Goal: Task Accomplishment & Management: Complete application form

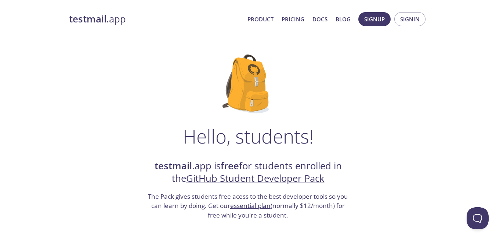
scroll to position [122, 0]
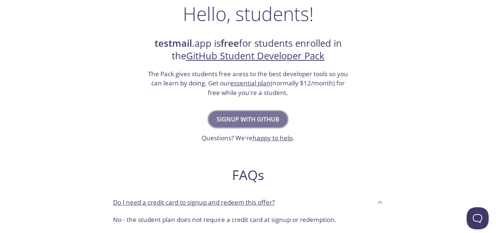
click at [254, 121] on span "Signup with GitHub" at bounding box center [248, 119] width 63 height 10
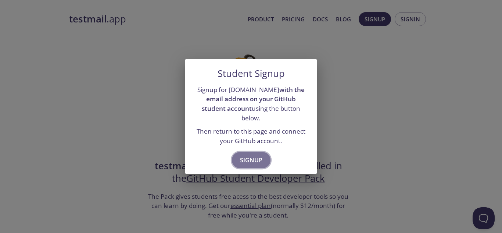
click at [255, 155] on span "Signup" at bounding box center [251, 160] width 22 height 10
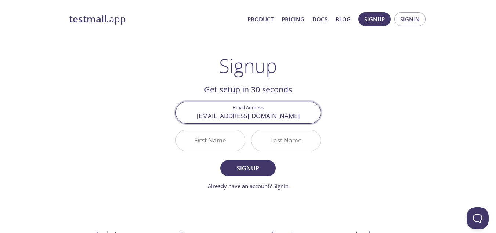
type input "[EMAIL_ADDRESS][DOMAIN_NAME]"
click at [216, 144] on input "First Name" at bounding box center [210, 140] width 69 height 21
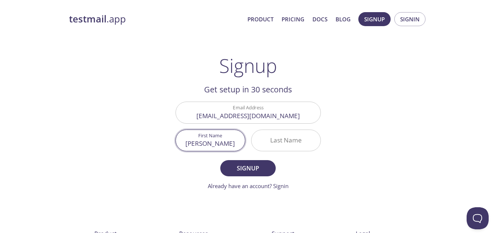
type input "[PERSON_NAME]"
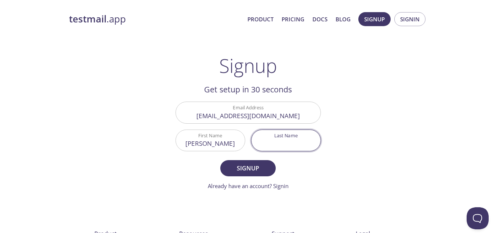
click at [287, 142] on input "Last Name" at bounding box center [286, 140] width 69 height 21
type input "n"
type input "[PERSON_NAME]"
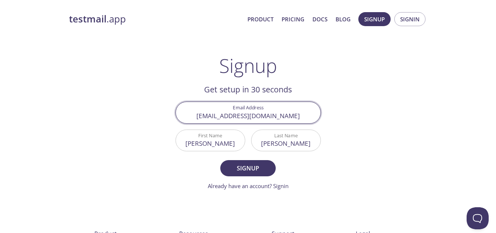
drag, startPoint x: 294, startPoint y: 114, endPoint x: 174, endPoint y: 114, distance: 119.4
click at [174, 114] on div "Email Address [EMAIL_ADDRESS][DOMAIN_NAME]" at bounding box center [248, 112] width 151 height 28
drag, startPoint x: 282, startPoint y: 115, endPoint x: 212, endPoint y: 117, distance: 70.2
click at [212, 117] on input "gwrepresenta" at bounding box center [248, 112] width 145 height 21
type input "[EMAIL_ADDRESS][DOMAIN_NAME]"
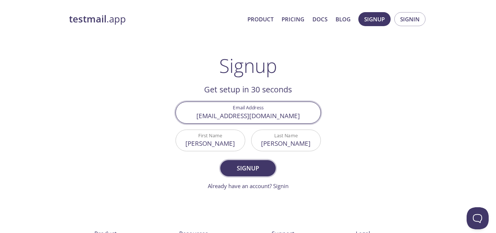
click at [249, 161] on button "Signup" at bounding box center [247, 168] width 55 height 16
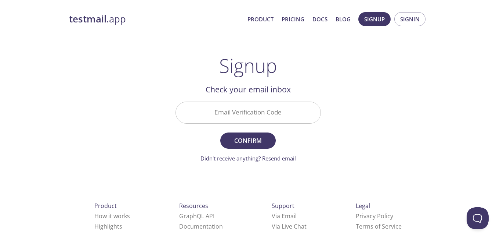
click at [253, 115] on input "Email Verification Code" at bounding box center [248, 112] width 145 height 21
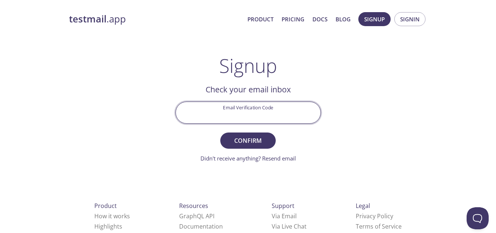
paste input "4Q4YJCY"
type input "4Q4YJCY"
click at [253, 138] on span "Confirm" at bounding box center [248, 140] width 39 height 10
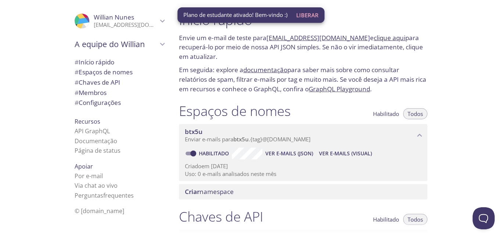
click at [240, 53] on p "Envie um e-mail de teste para btx5u.test@inbox.testmail.app e clique aqui para …" at bounding box center [303, 47] width 248 height 28
click at [306, 14] on font "Liberar" at bounding box center [307, 14] width 22 height 7
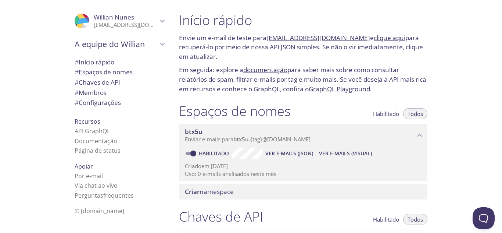
drag, startPoint x: 264, startPoint y: 41, endPoint x: 351, endPoint y: 37, distance: 86.8
click at [351, 37] on font "Envie um e-mail de teste para btx5u.test@inbox.testmail.app e clique aqui para …" at bounding box center [301, 46] width 244 height 27
copy font "btx5u.test@inbox.testmail.app"
click at [351, 55] on p "Envie um e-mail de teste para btx5u.test@inbox.testmail.app e clique aqui para …" at bounding box center [303, 47] width 248 height 28
click at [380, 38] on font "clique aqui" at bounding box center [390, 37] width 32 height 8
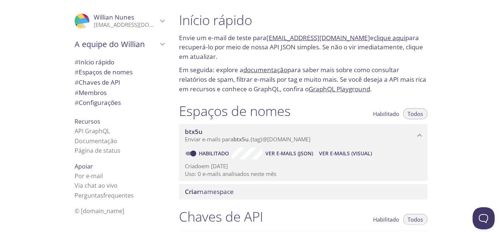
scroll to position [245, 0]
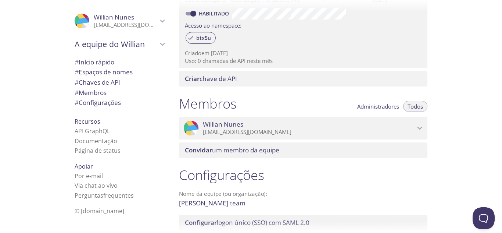
click at [458, 75] on div "Início rápido Envie um e-mail de teste para btx5u.test@inbox.testmail.app e cli…" at bounding box center [337, 116] width 329 height 233
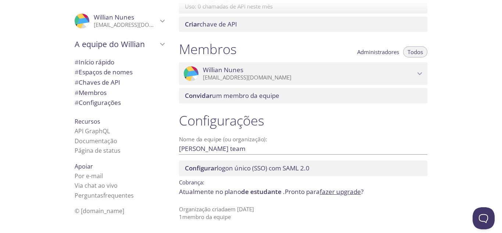
click at [89, 72] on font "Espaços de nomes" at bounding box center [106, 72] width 54 height 8
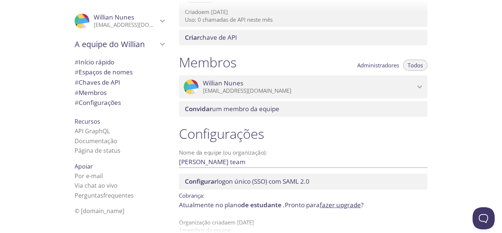
scroll to position [300, 0]
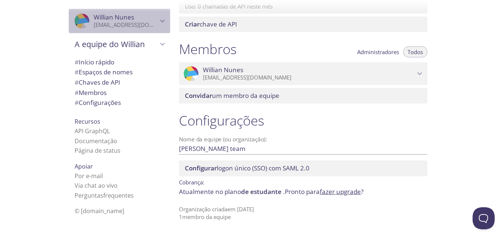
click at [106, 15] on font "[PERSON_NAME]" at bounding box center [103, 17] width 19 height 8
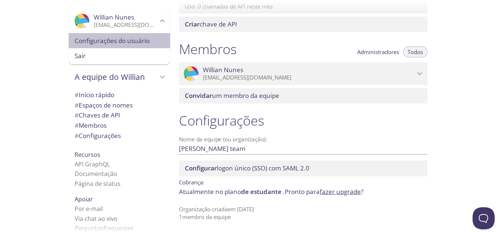
click at [98, 36] on font "Configurações do usuário" at bounding box center [112, 40] width 75 height 8
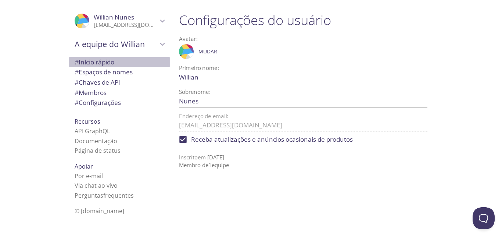
click at [88, 61] on font "Início rápido" at bounding box center [97, 62] width 36 height 8
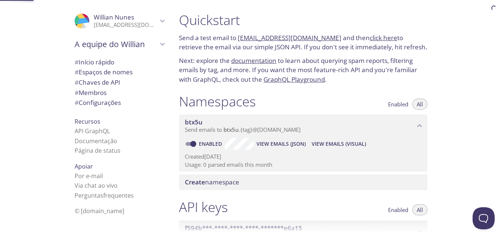
scroll to position [12, 0]
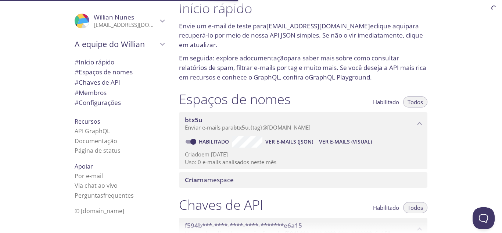
click at [458, 50] on div "Início rápido Envie um e-mail de teste para btx5u.test@inbox.testmail.app e cli…" at bounding box center [337, 116] width 329 height 233
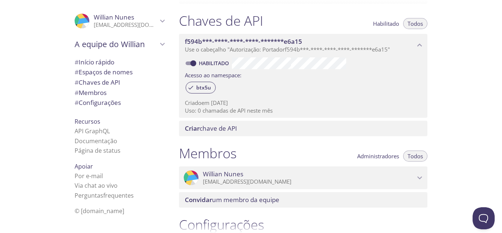
scroll to position [300, 0]
